Goal: Task Accomplishment & Management: Manage account settings

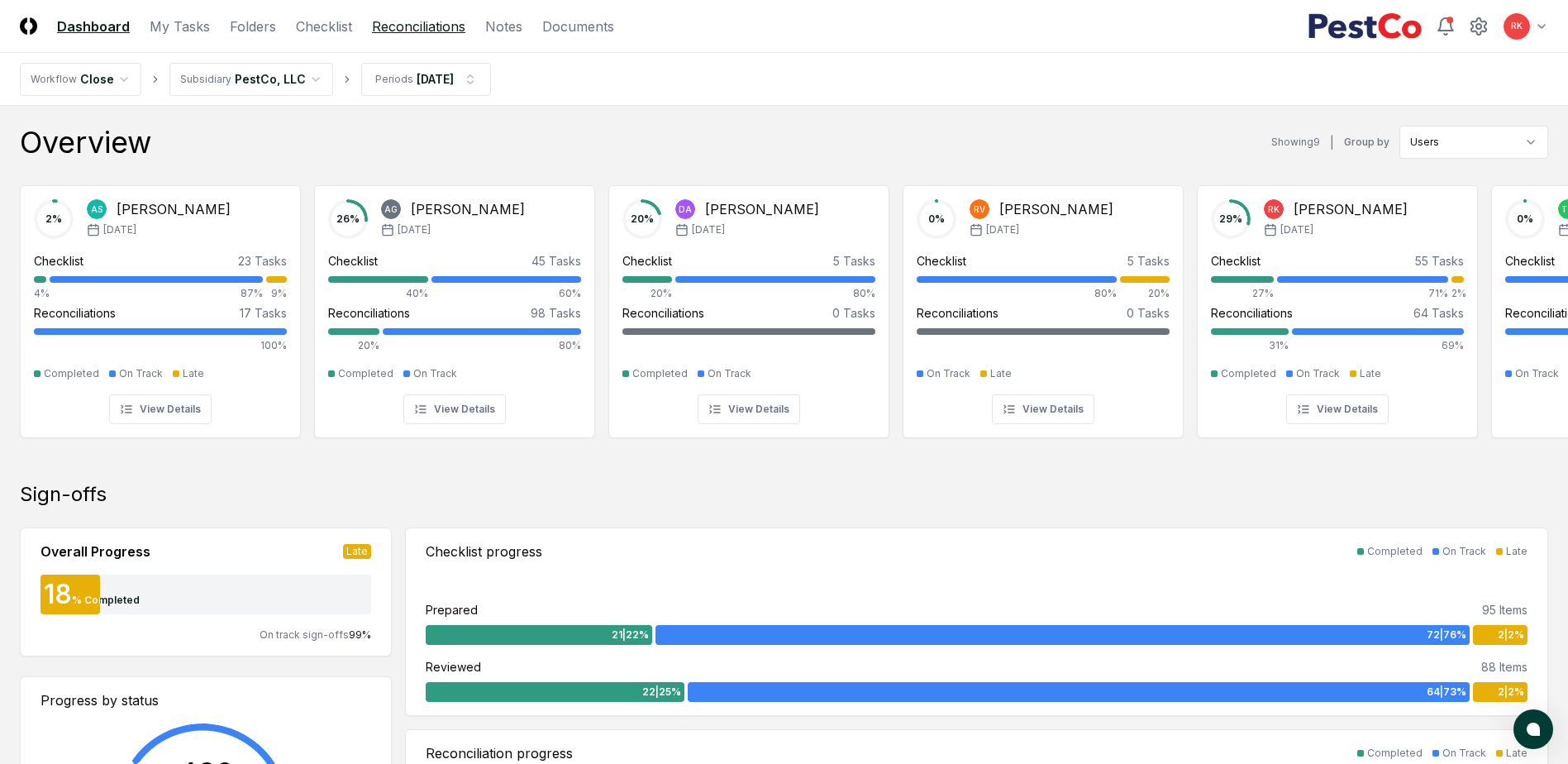
click at [396, 29] on link "Reconciliations" at bounding box center [419, 26] width 93 height 20
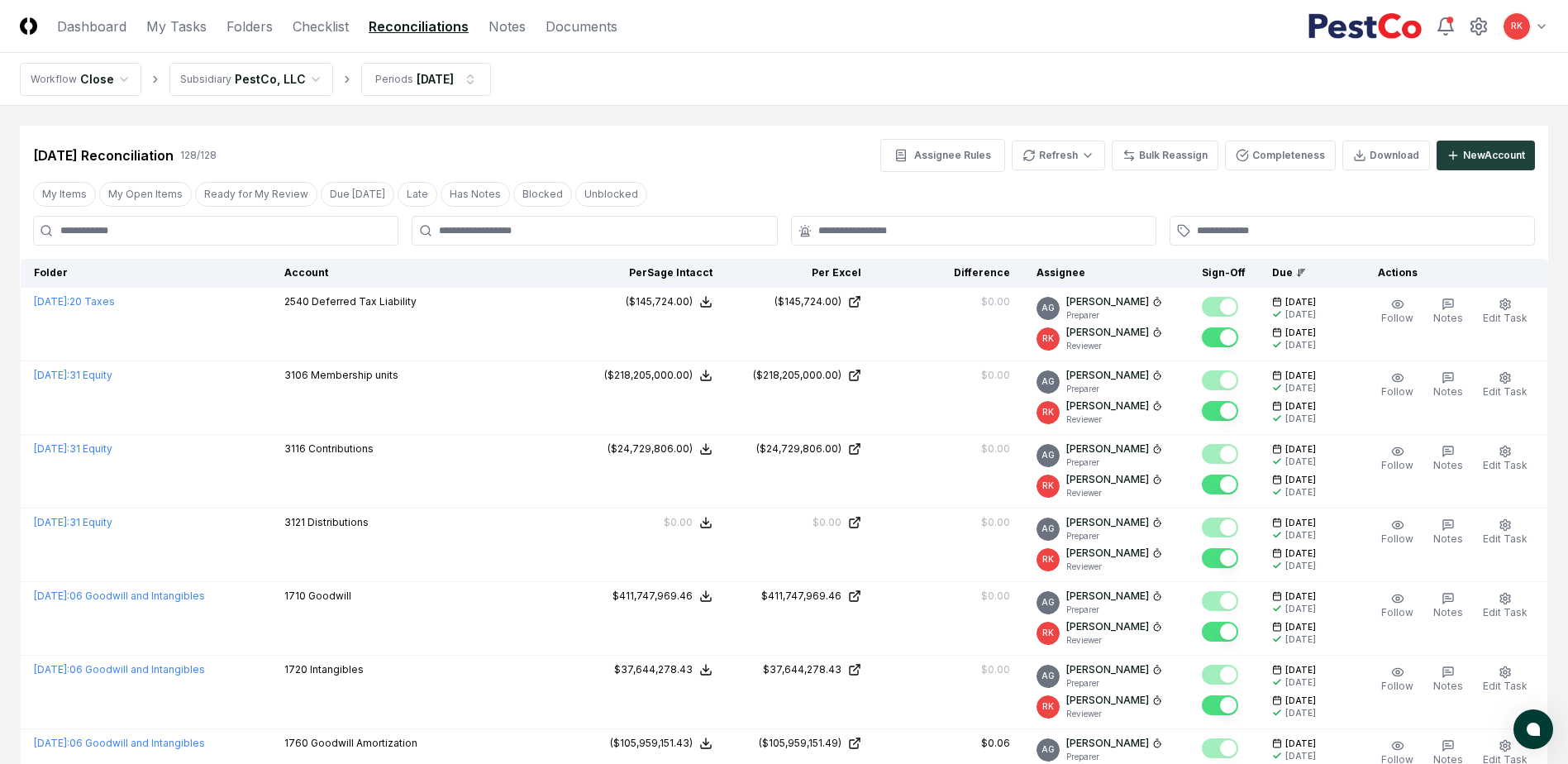
click at [120, 218] on input at bounding box center [215, 230] width 366 height 30
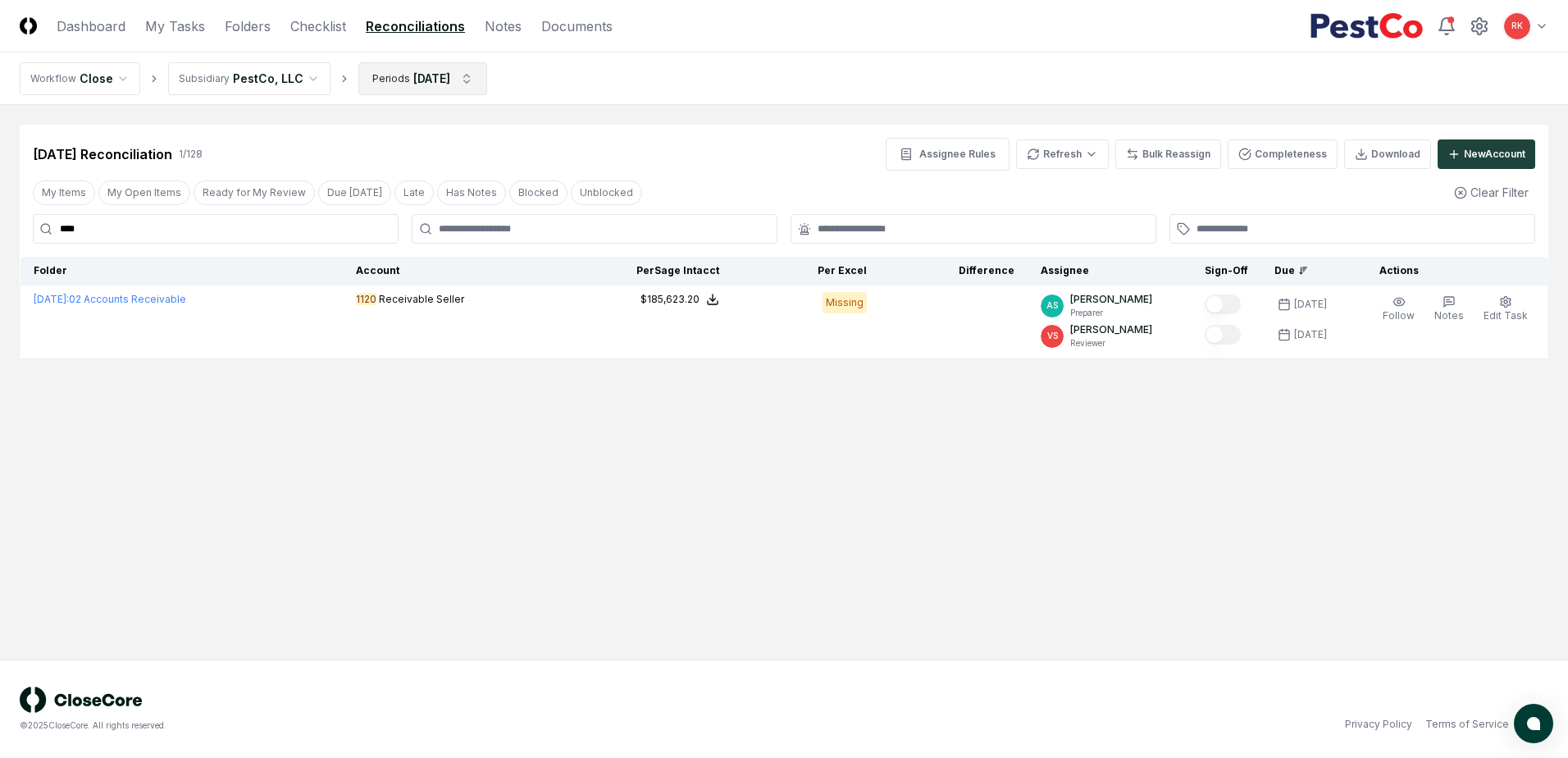
type input "****"
click at [477, 89] on html "CloseCore Dashboard My Tasks Folders Checklist Reconciliations Notes Documents …" at bounding box center [784, 379] width 1568 height 758
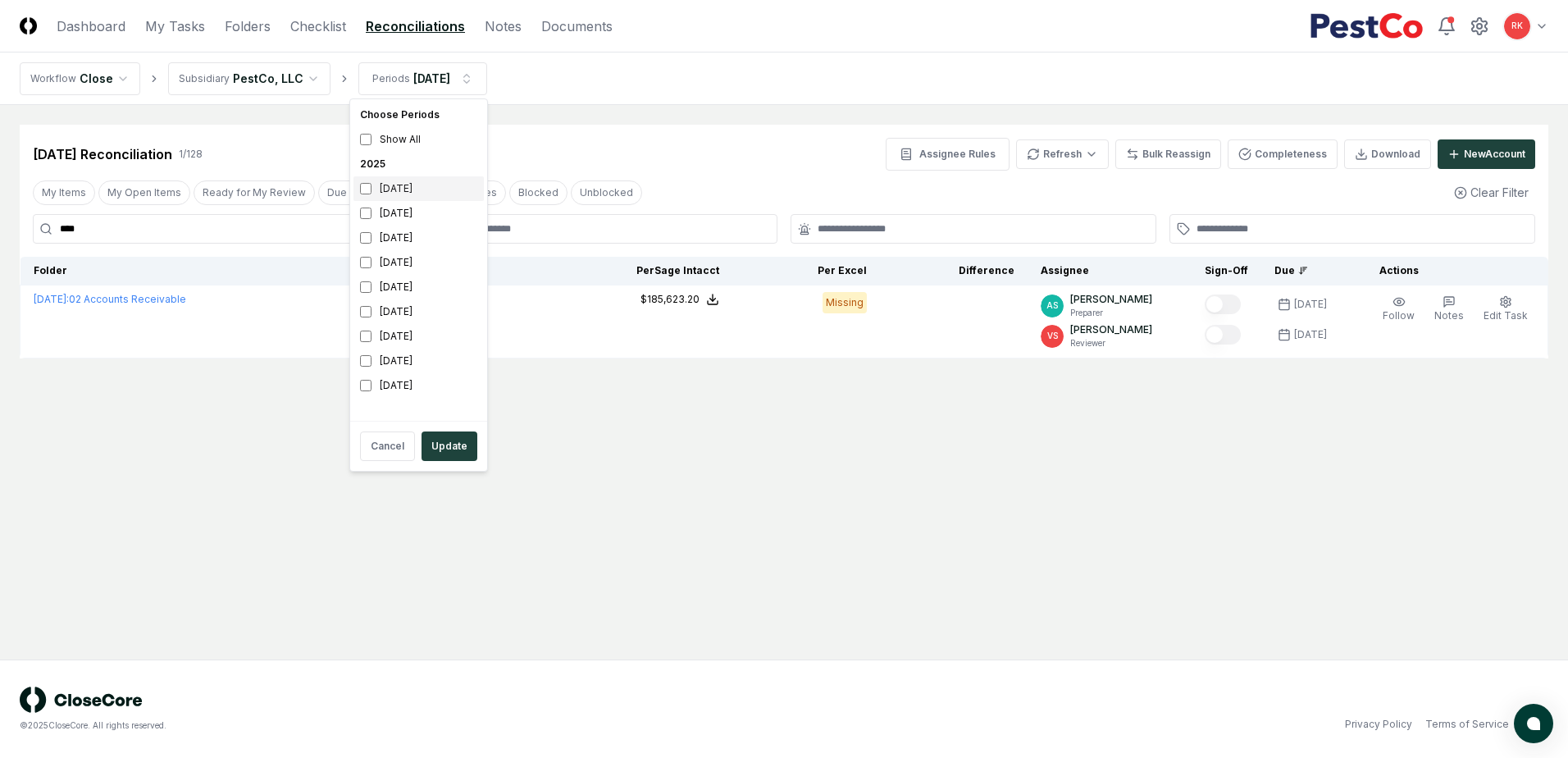
click at [361, 195] on div "[DATE]" at bounding box center [418, 188] width 131 height 25
click at [443, 454] on button "Update" at bounding box center [449, 446] width 56 height 30
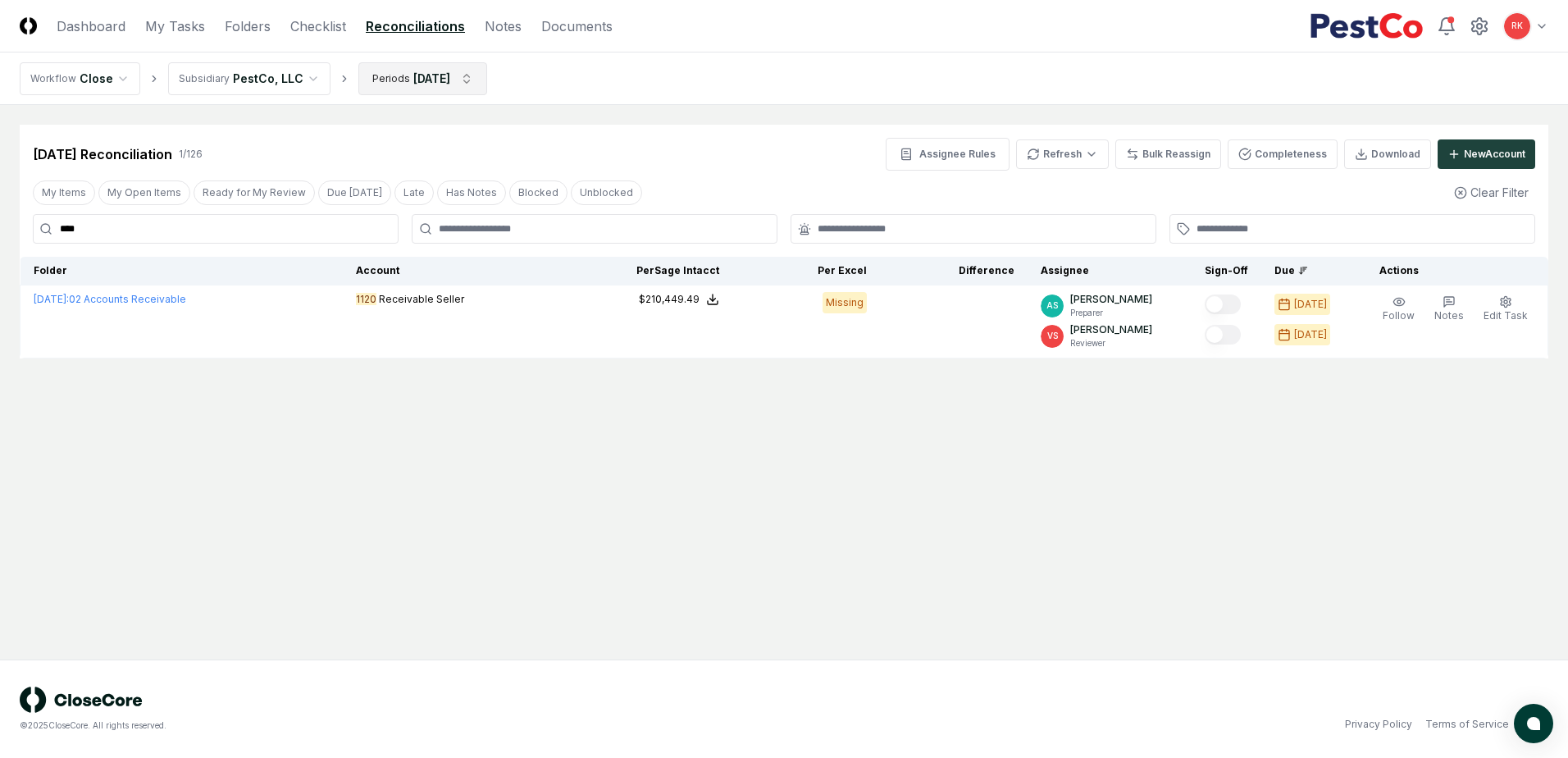
click at [461, 81] on html "CloseCore Dashboard My Tasks Folders Checklist Reconciliations Notes Documents …" at bounding box center [784, 379] width 1568 height 758
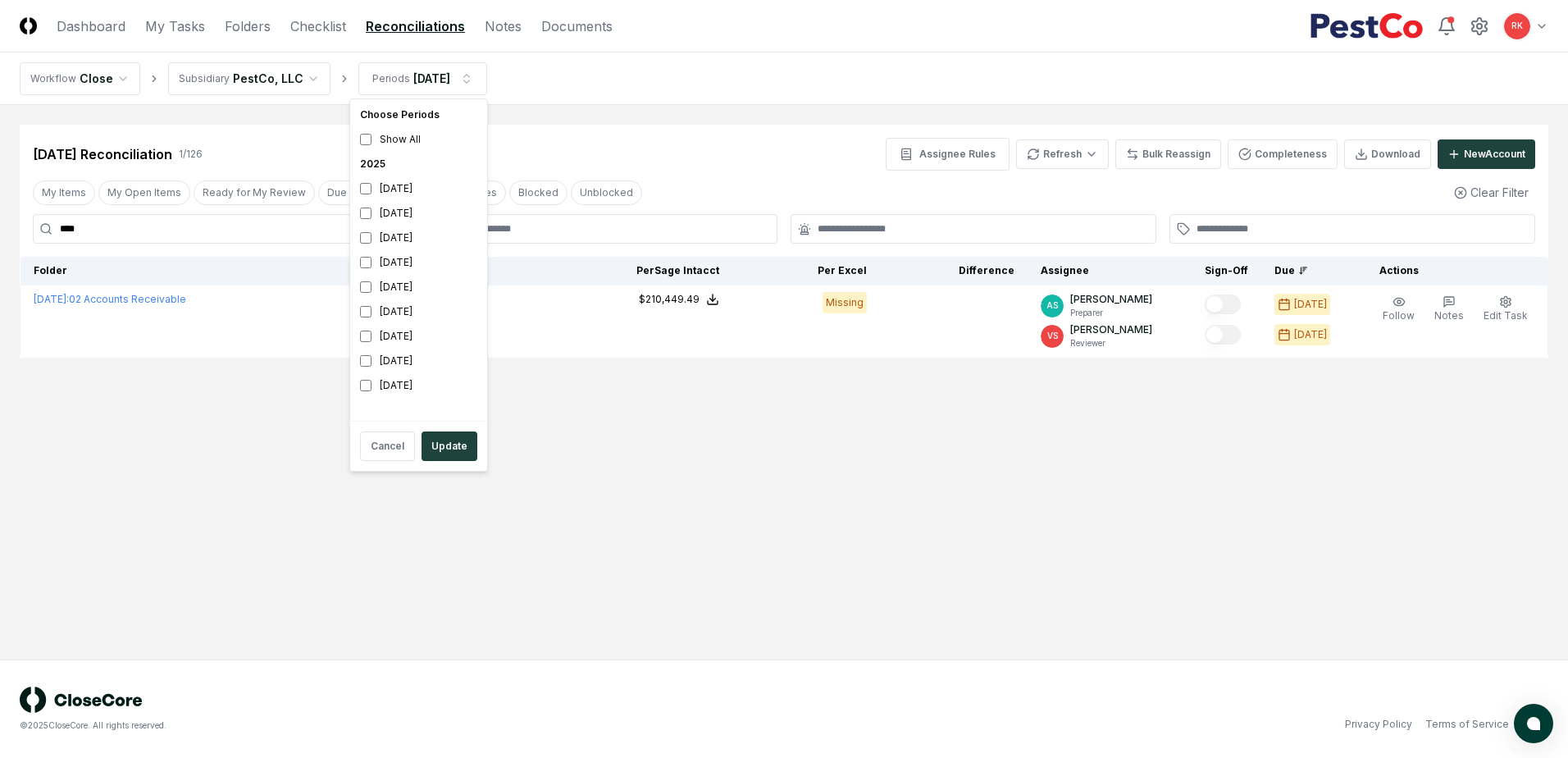
click at [352, 214] on div "Choose Periods Show All [DATE] [DATE] [DATE] [DATE] [DATE] [DATE] [DATE] [DATE]…" at bounding box center [418, 284] width 139 height 373
click at [453, 450] on button "Update" at bounding box center [449, 446] width 56 height 30
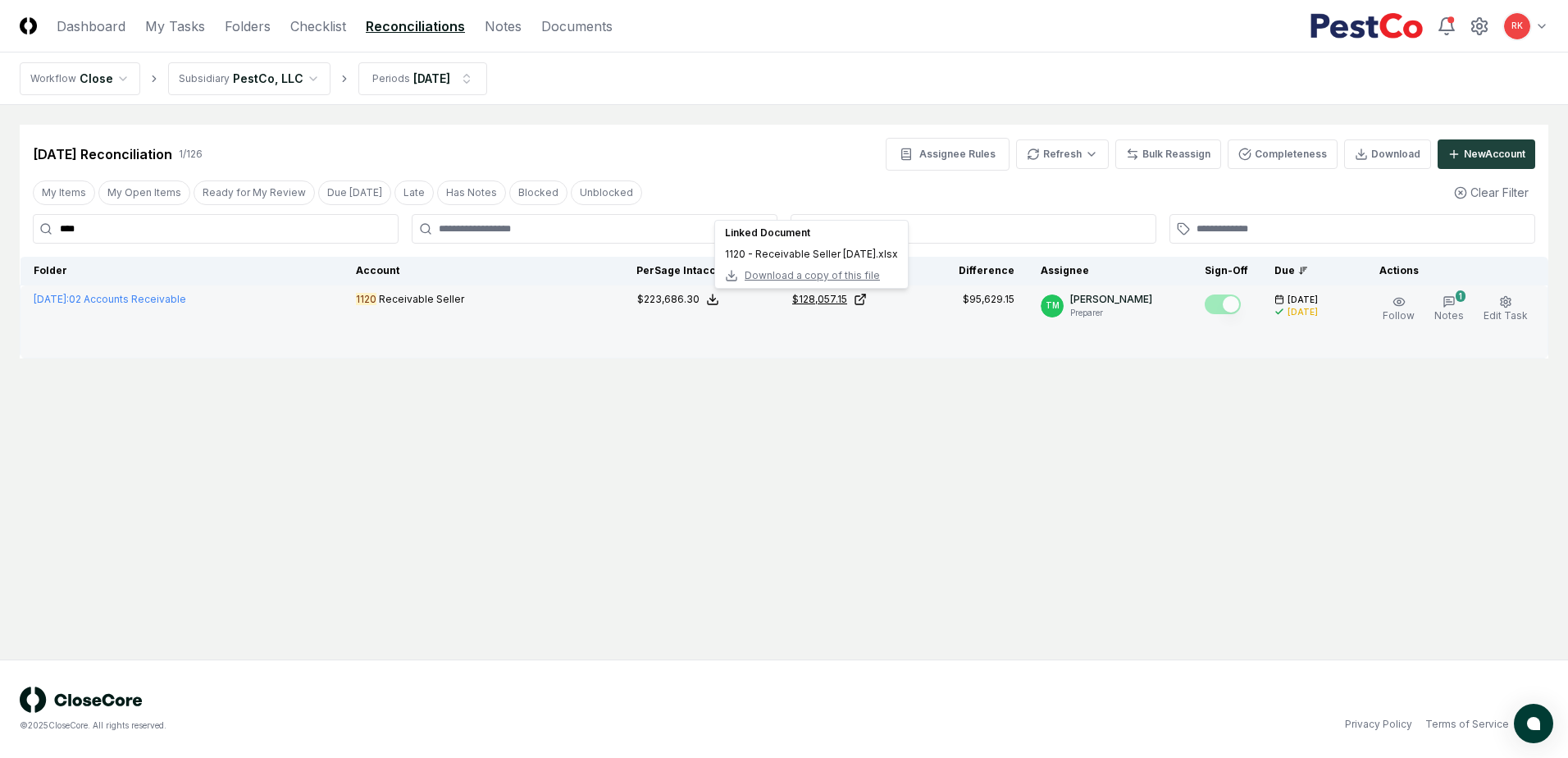
click at [840, 296] on div "$128,057.15" at bounding box center [819, 299] width 55 height 15
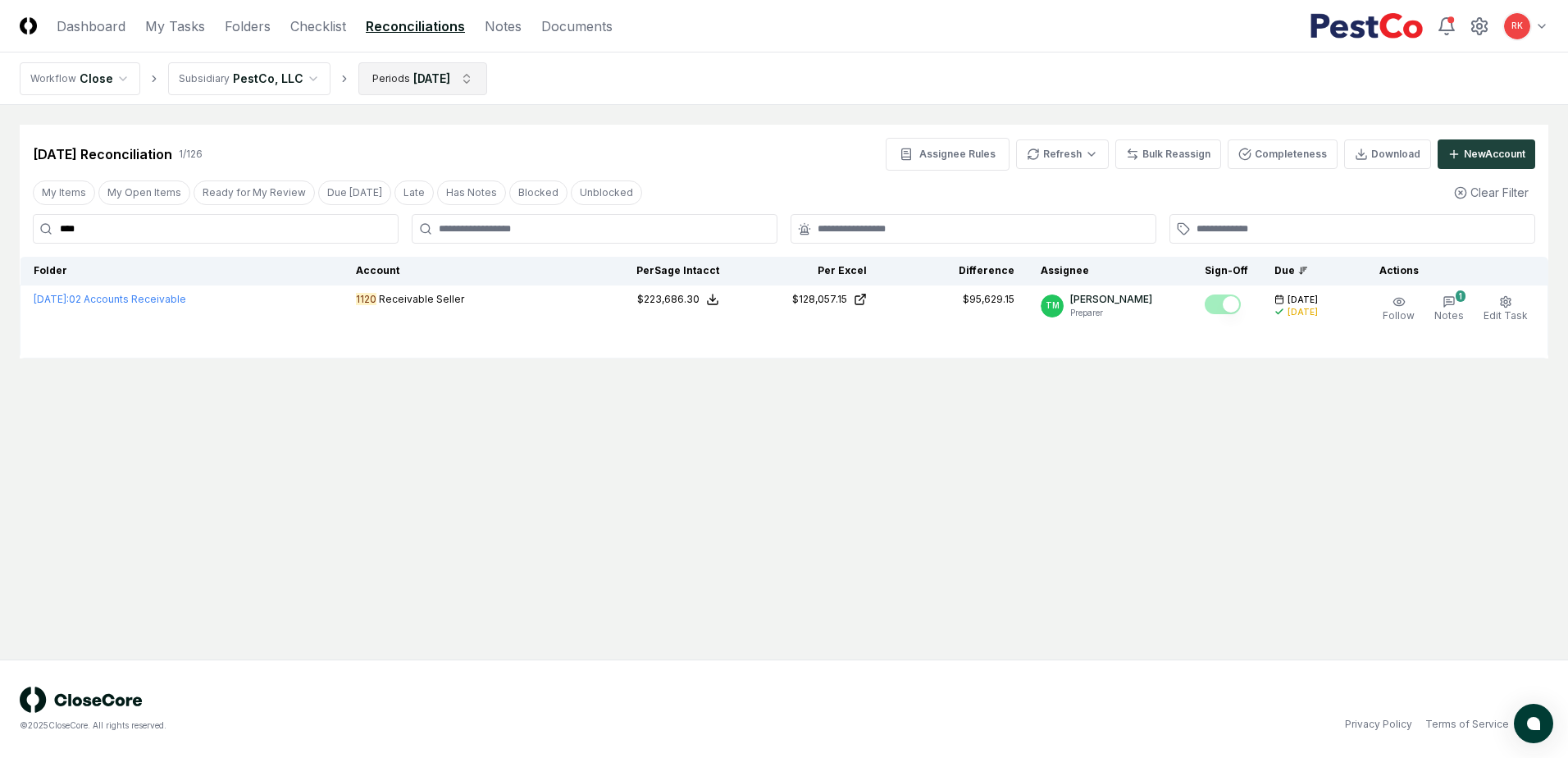
click at [404, 65] on html "CloseCore Dashboard My Tasks Folders Checklist Reconciliations Notes Documents …" at bounding box center [784, 379] width 1568 height 758
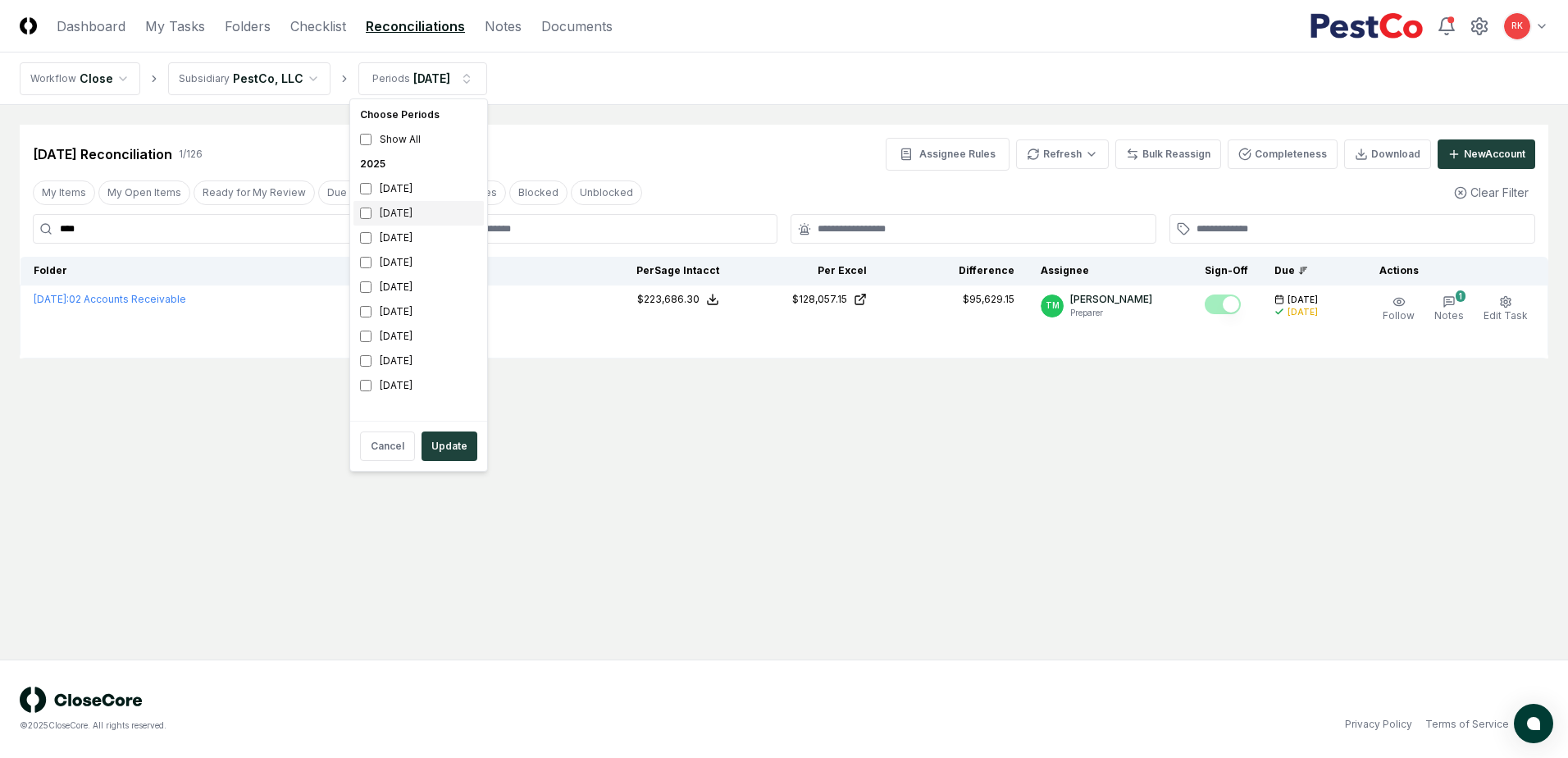
click at [363, 205] on div "[DATE]" at bounding box center [418, 213] width 131 height 25
click at [444, 435] on button "Update" at bounding box center [449, 446] width 56 height 30
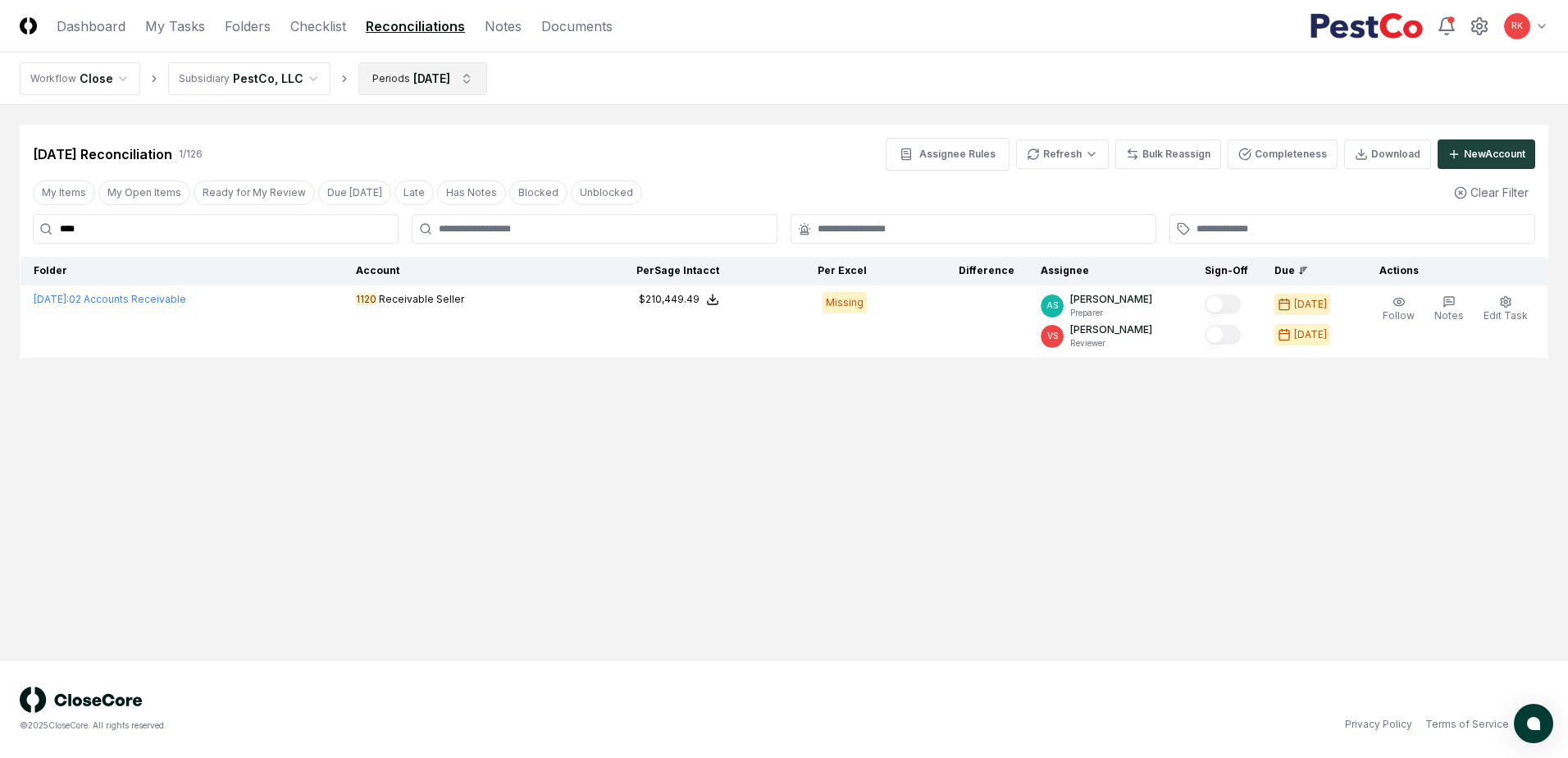
click at [428, 84] on html "CloseCore Dashboard My Tasks Folders Checklist Reconciliations Notes Documents …" at bounding box center [784, 379] width 1568 height 758
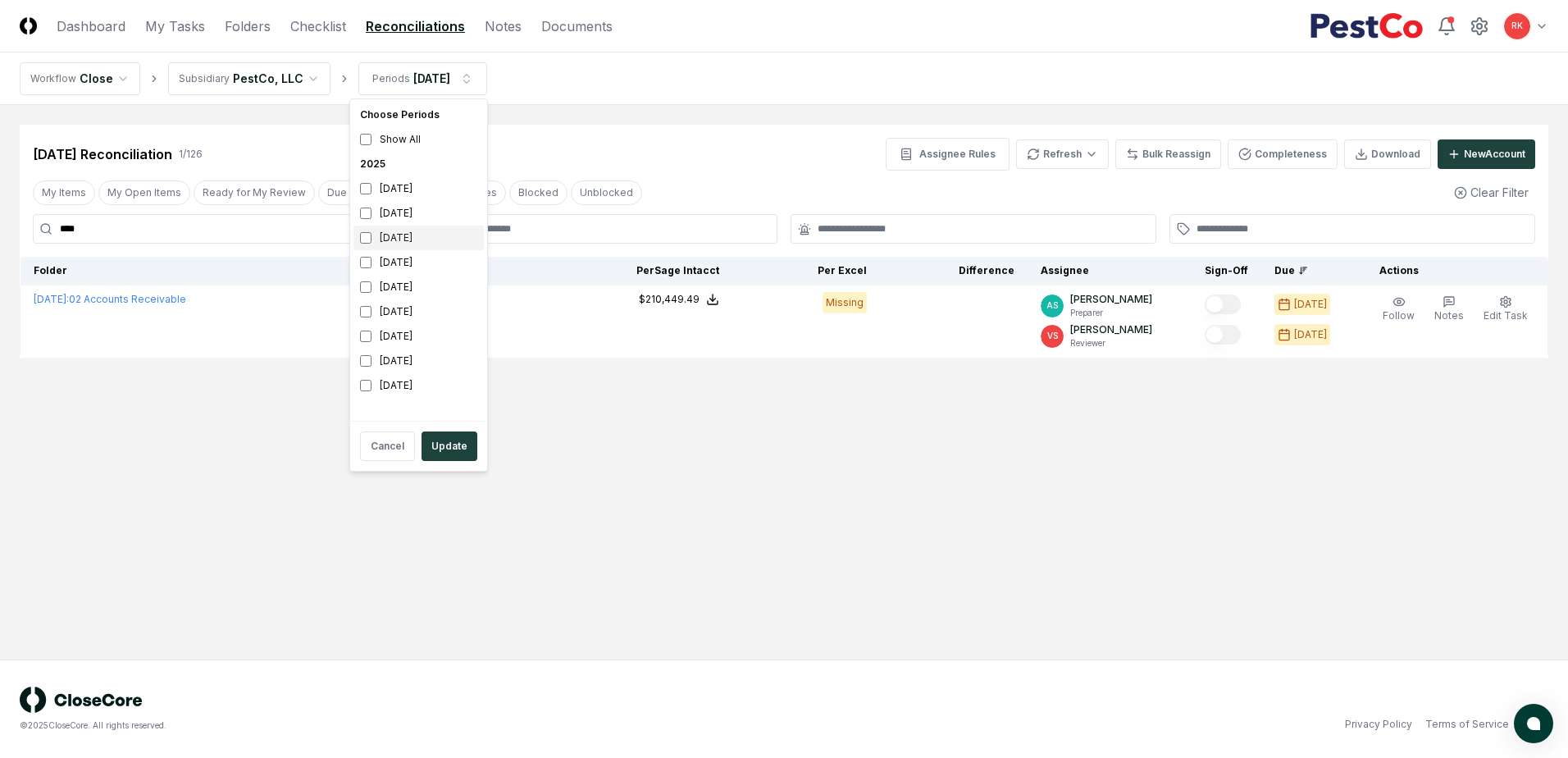
click at [392, 231] on div "[DATE]" at bounding box center [418, 238] width 131 height 25
click at [389, 218] on div "[DATE]" at bounding box center [418, 213] width 131 height 25
click at [459, 448] on button "Update" at bounding box center [449, 446] width 56 height 30
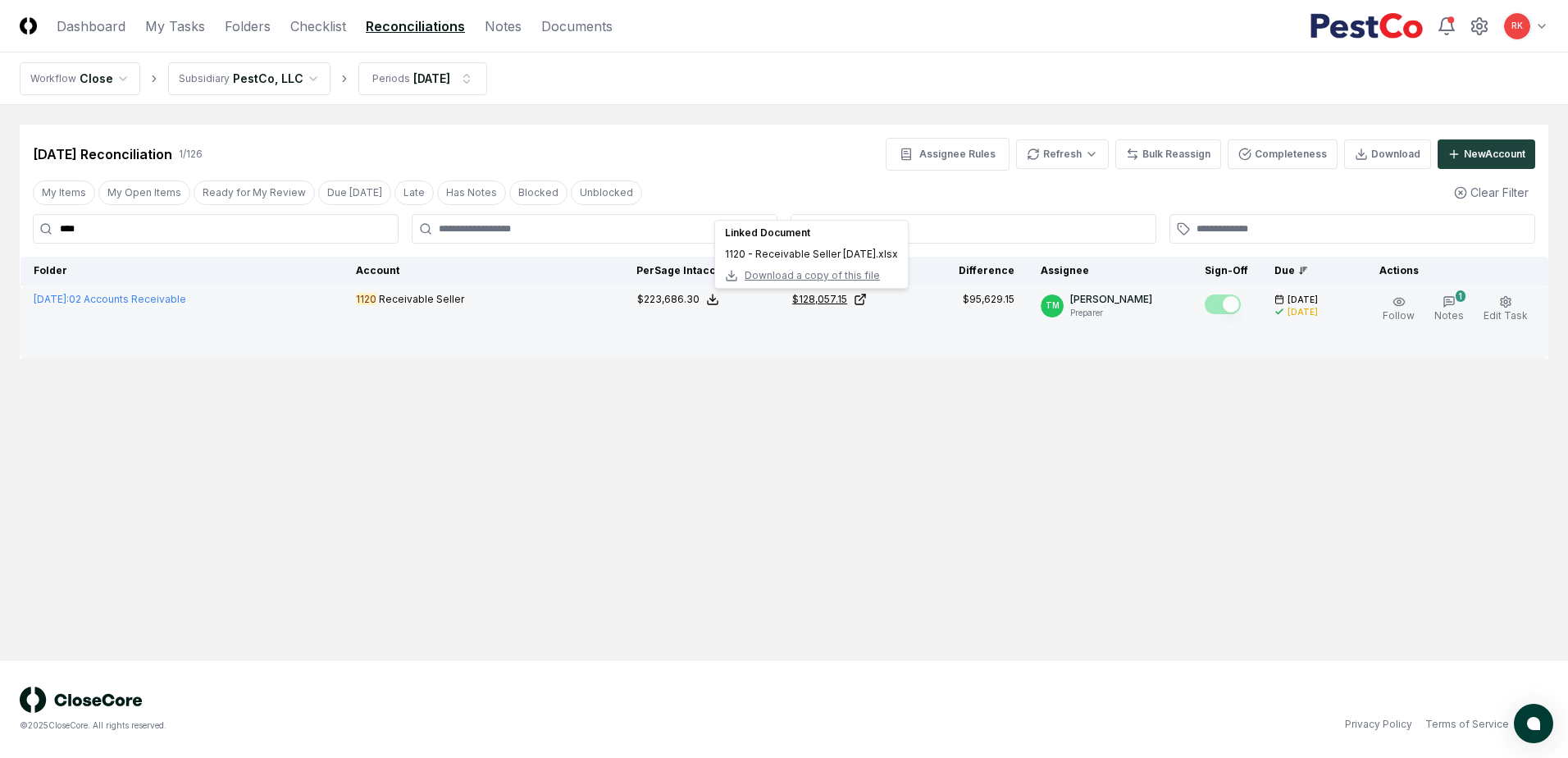
click at [839, 302] on div "$128,057.15" at bounding box center [819, 299] width 55 height 15
click at [1443, 310] on span "Notes" at bounding box center [1450, 315] width 30 height 12
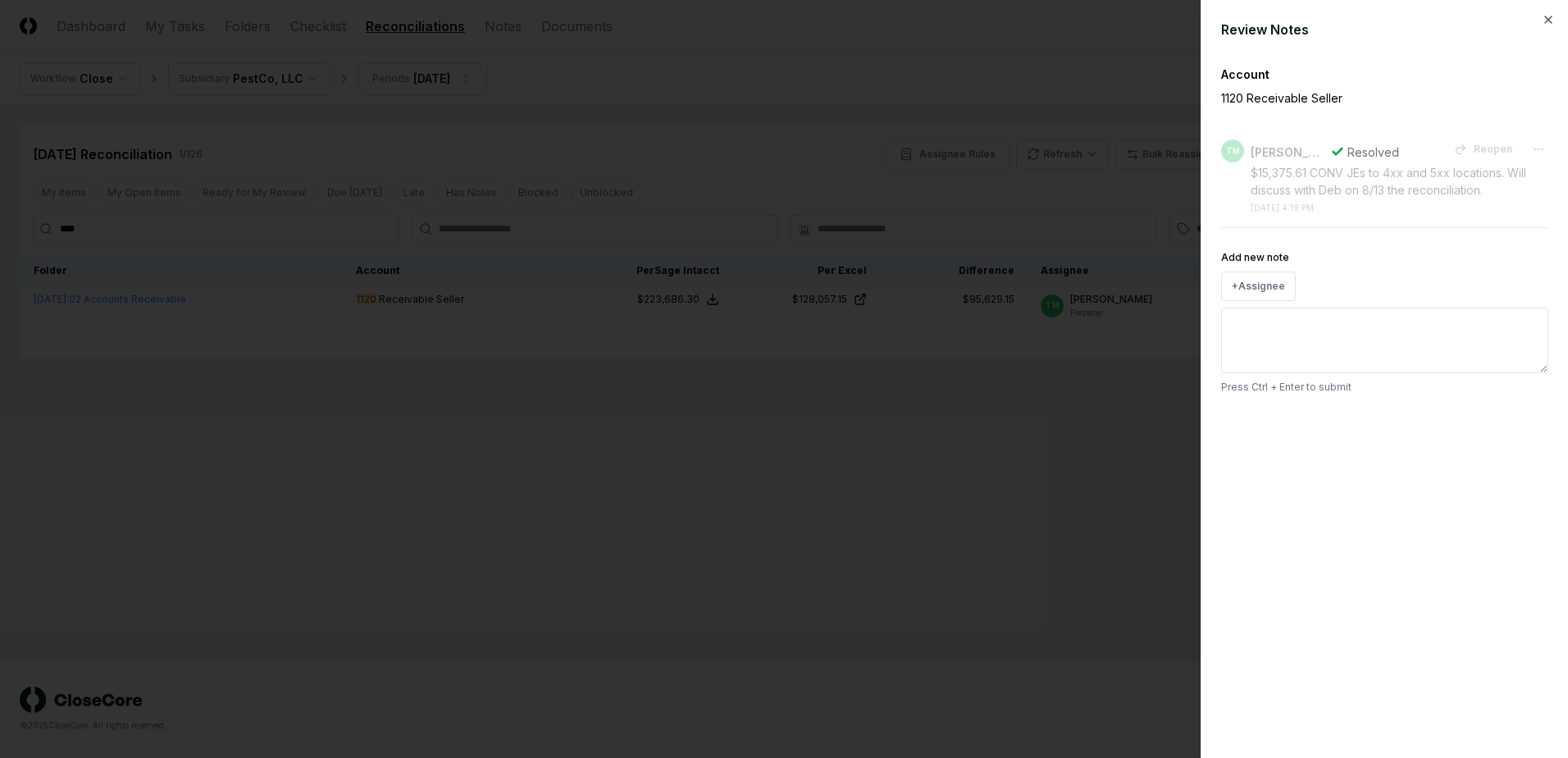
click at [896, 545] on div at bounding box center [784, 379] width 1568 height 758
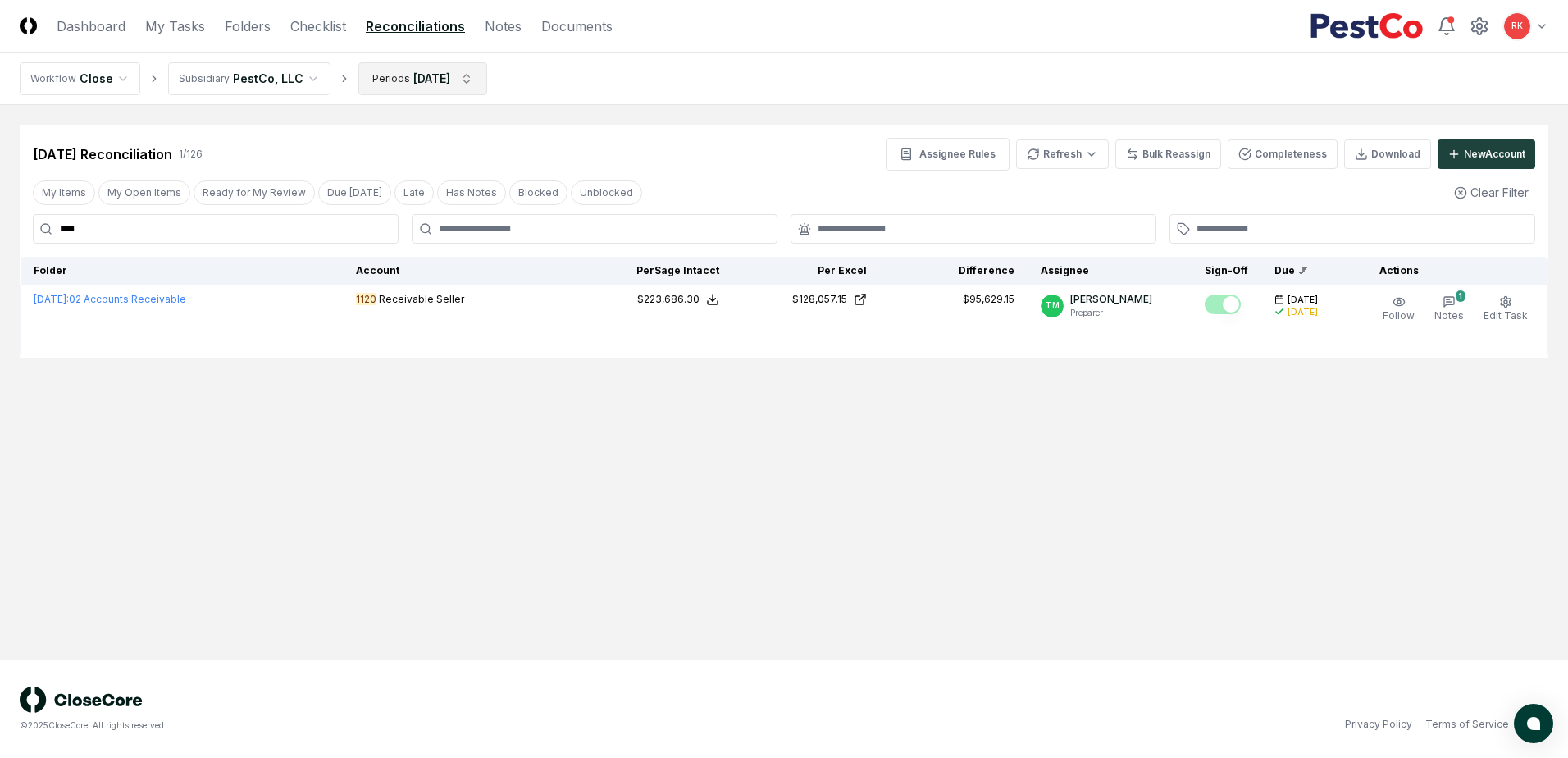
click at [454, 80] on html "CloseCore Dashboard My Tasks Folders Checklist Reconciliations Notes Documents …" at bounding box center [784, 379] width 1568 height 758
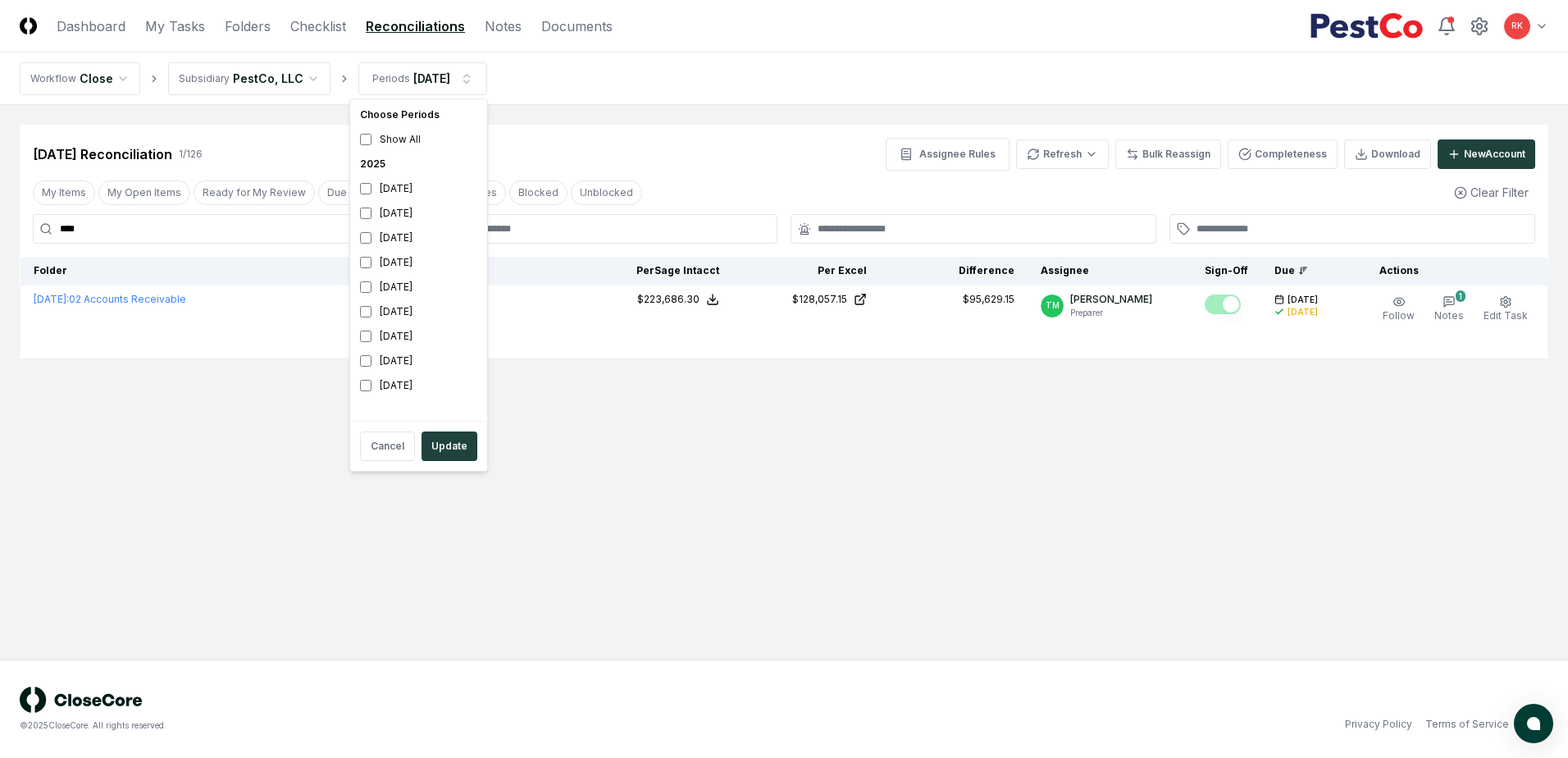
click at [389, 166] on div "2025" at bounding box center [418, 164] width 131 height 25
click at [387, 184] on div "[DATE]" at bounding box center [418, 188] width 131 height 25
click at [378, 143] on div "Show All" at bounding box center [418, 139] width 131 height 25
click at [377, 193] on div "[DATE]" at bounding box center [418, 188] width 131 height 25
click at [439, 442] on button "Update" at bounding box center [449, 446] width 56 height 30
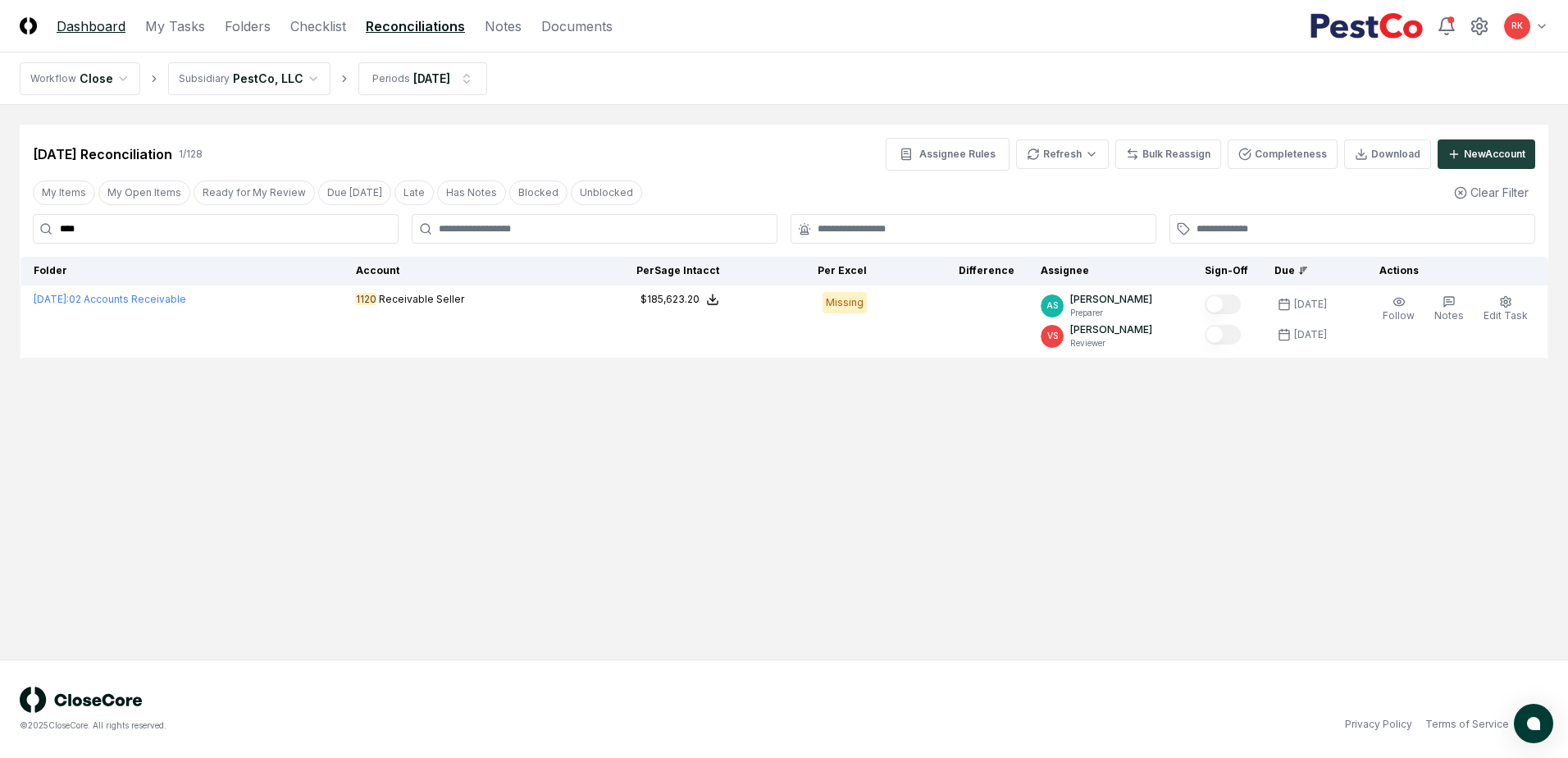
click at [97, 22] on link "Dashboard" at bounding box center [91, 26] width 68 height 19
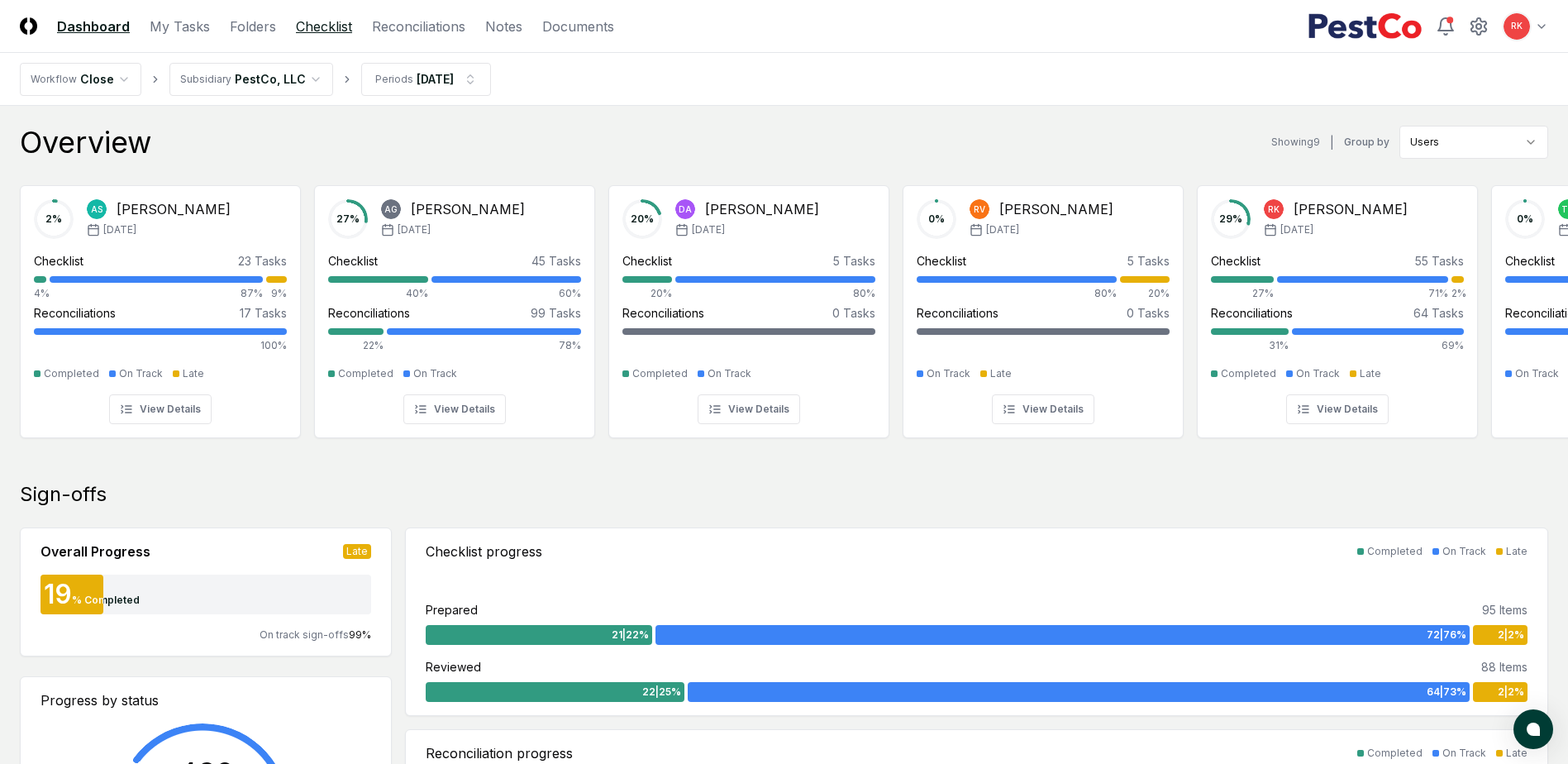
click at [312, 25] on link "Checklist" at bounding box center [324, 26] width 56 height 20
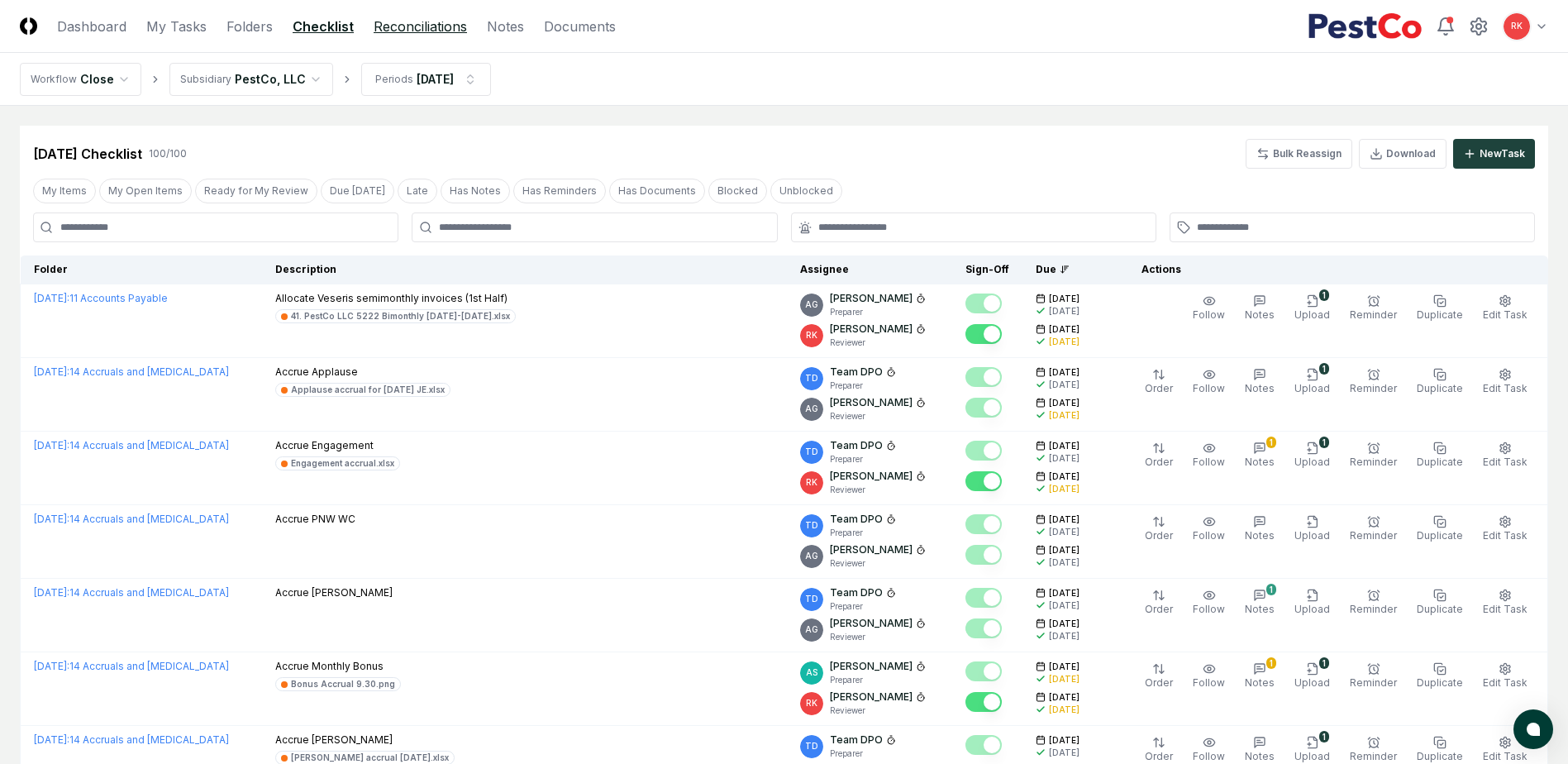
click at [388, 25] on link "Reconciliations" at bounding box center [420, 26] width 93 height 20
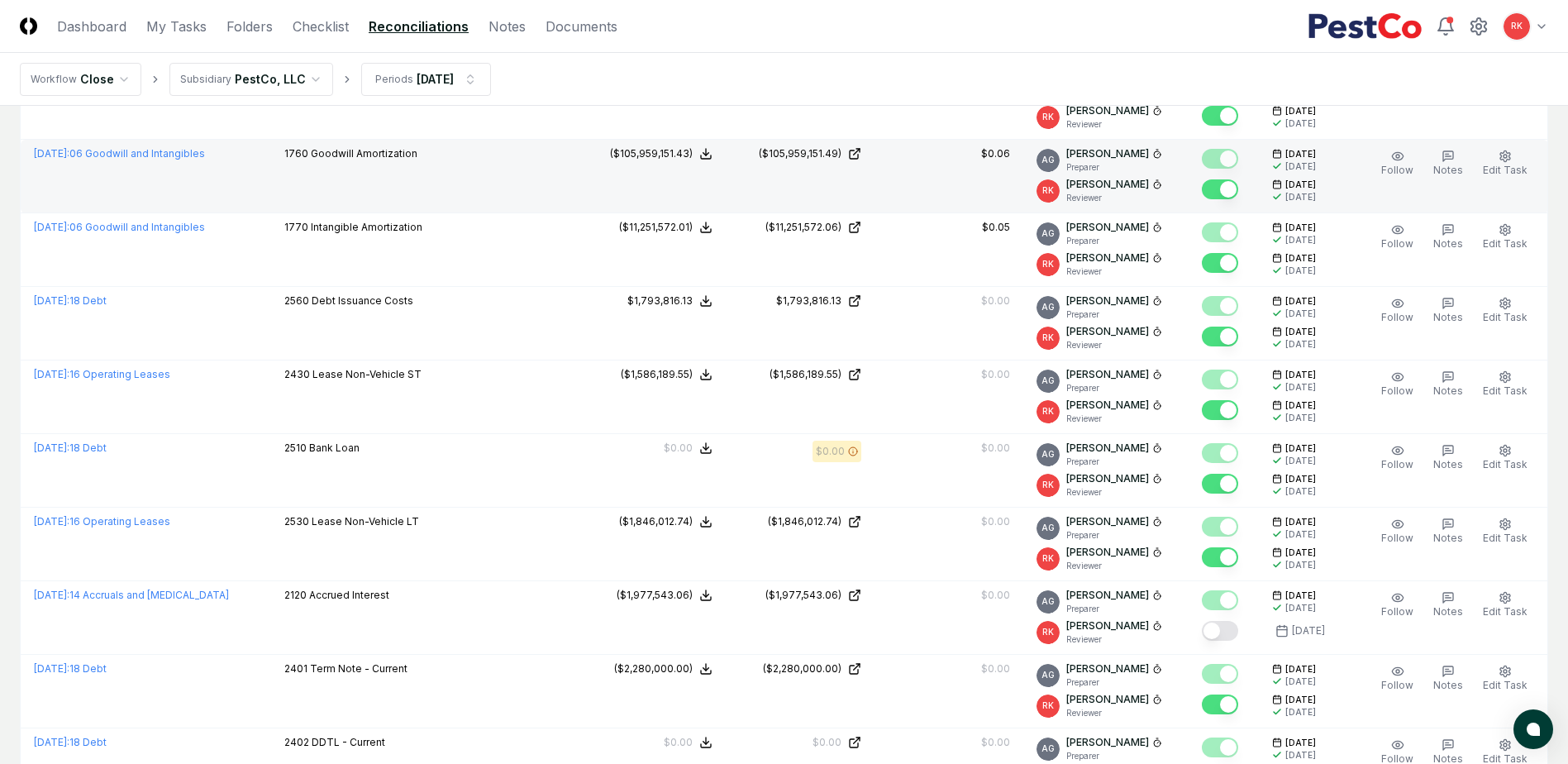
scroll to position [743, 0]
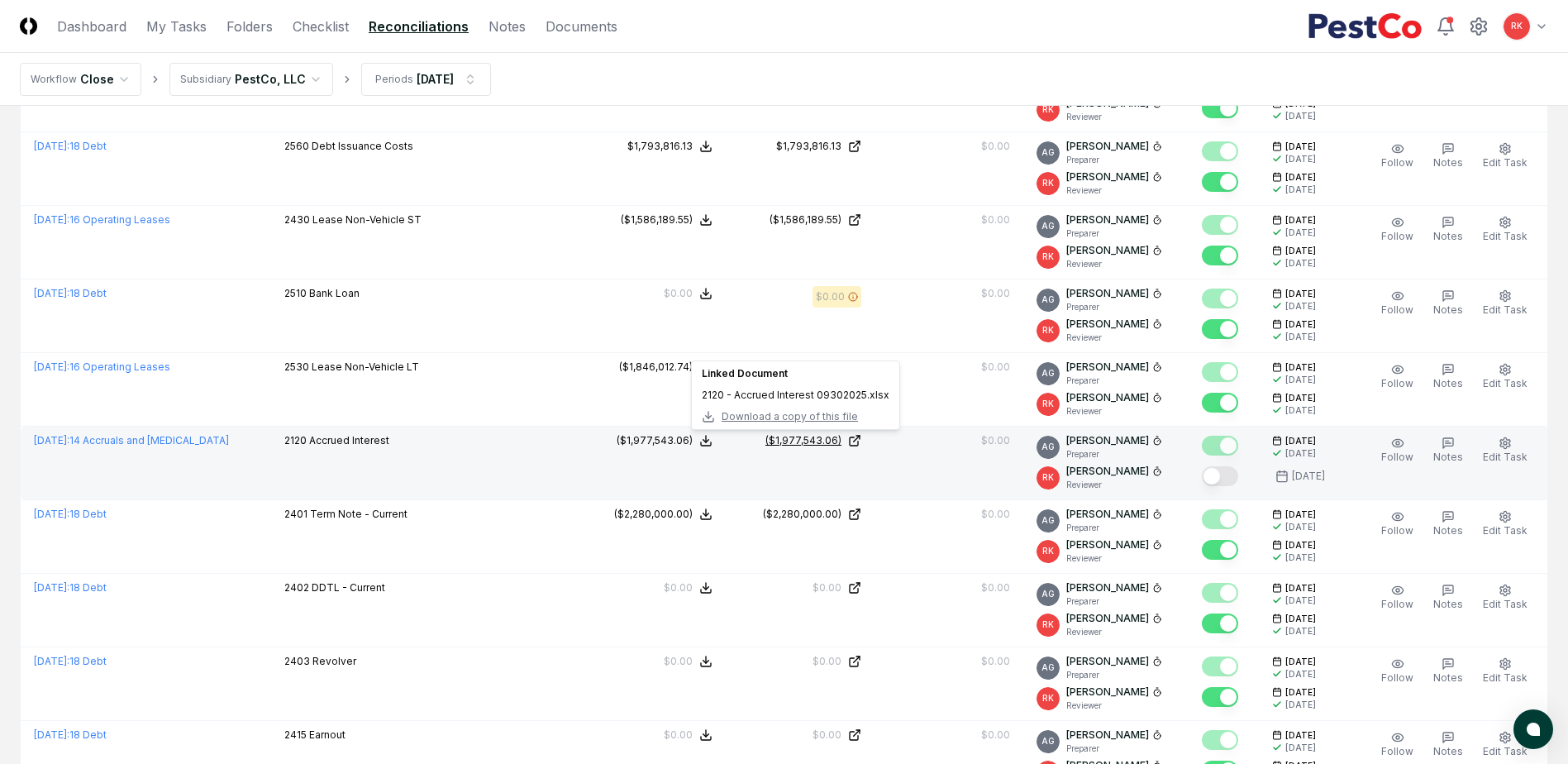
click at [780, 438] on div "($1,977,543.06)" at bounding box center [803, 440] width 76 height 15
